Goal: Task Accomplishment & Management: Use online tool/utility

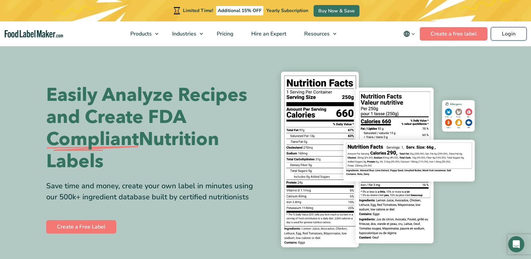
click at [501, 33] on link "Login" at bounding box center [509, 33] width 36 height 13
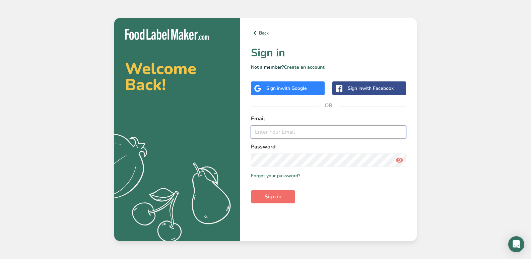
type input "[EMAIL_ADDRESS][DOMAIN_NAME]"
click at [272, 195] on span "Sign in" at bounding box center [273, 197] width 17 height 8
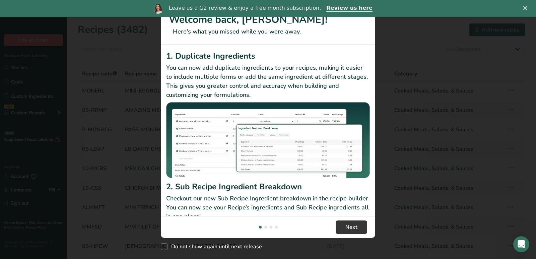
click at [272, 195] on p "Checkout our new Sub Recipe Ingredient breakdown in the recipe builder. You can…" at bounding box center [268, 207] width 204 height 27
click at [525, 6] on icon "Close" at bounding box center [525, 8] width 4 height 4
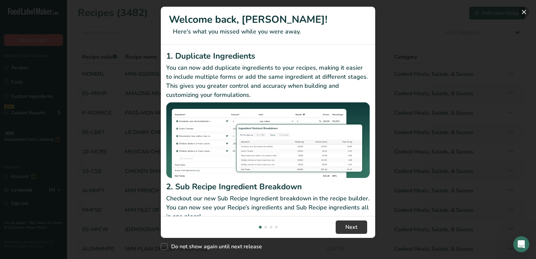
click at [524, 12] on button "New Features" at bounding box center [524, 12] width 11 height 11
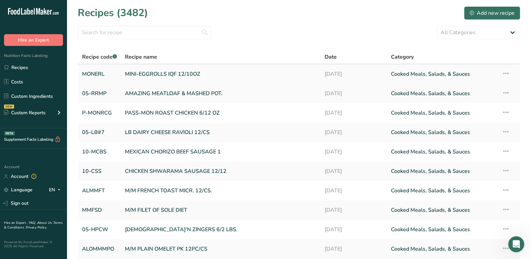
click at [169, 74] on link "MINI-EGGROLLS IQF 12/10OZ" at bounding box center [220, 74] width 191 height 14
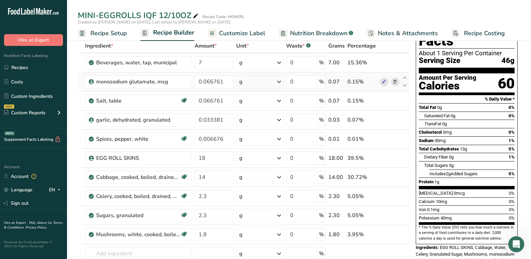
scroll to position [45, 0]
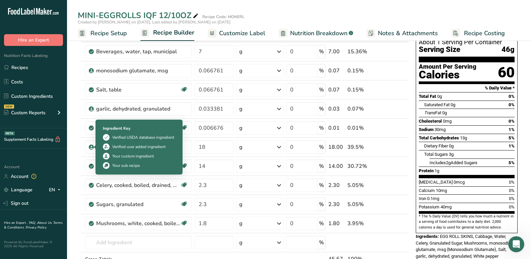
click at [105, 155] on icon at bounding box center [106, 156] width 5 height 7
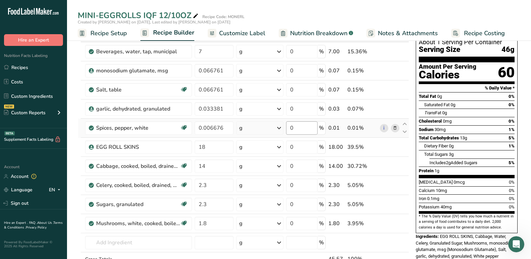
scroll to position [0, 0]
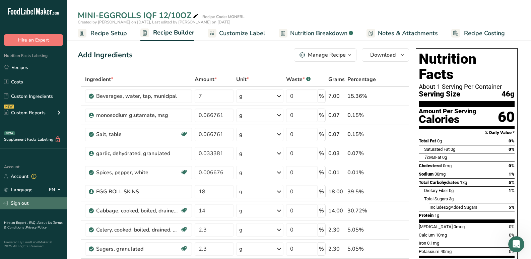
click at [21, 203] on link "Sign out" at bounding box center [33, 203] width 67 height 12
